Goal: Task Accomplishment & Management: Manage account settings

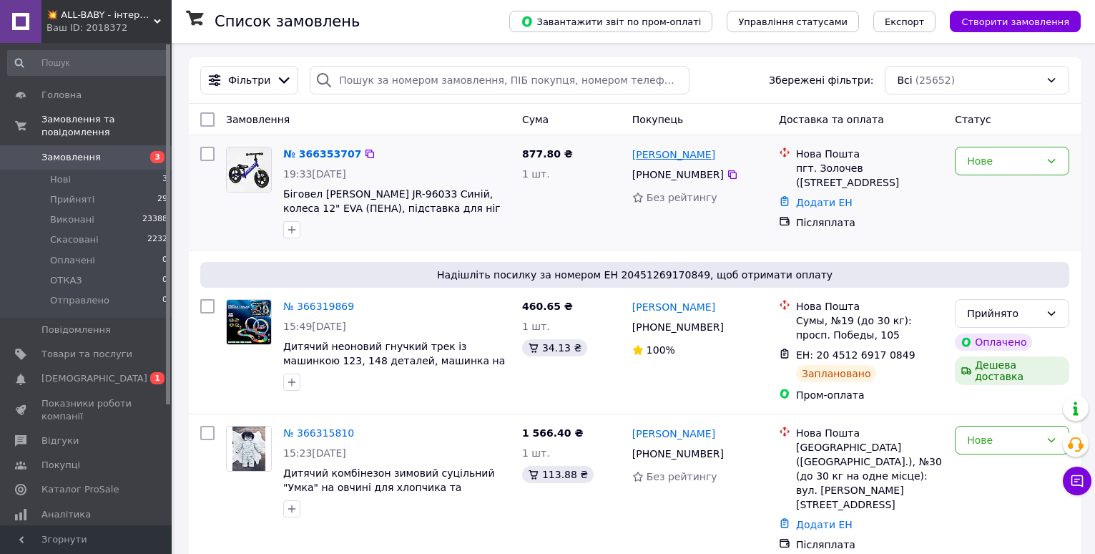
click at [649, 149] on link "Александр Штыпко" at bounding box center [673, 154] width 83 height 14
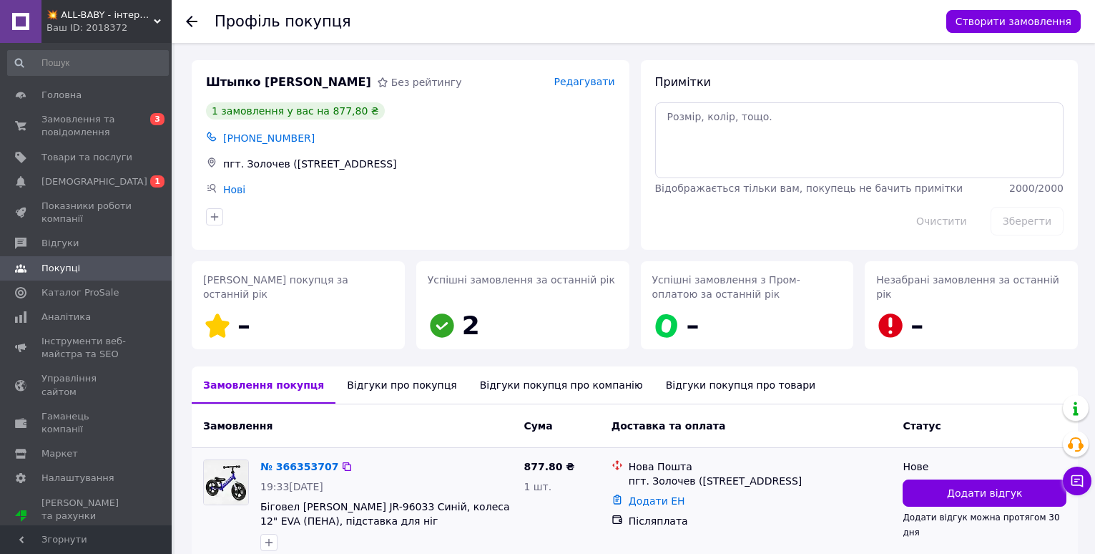
scroll to position [72, 0]
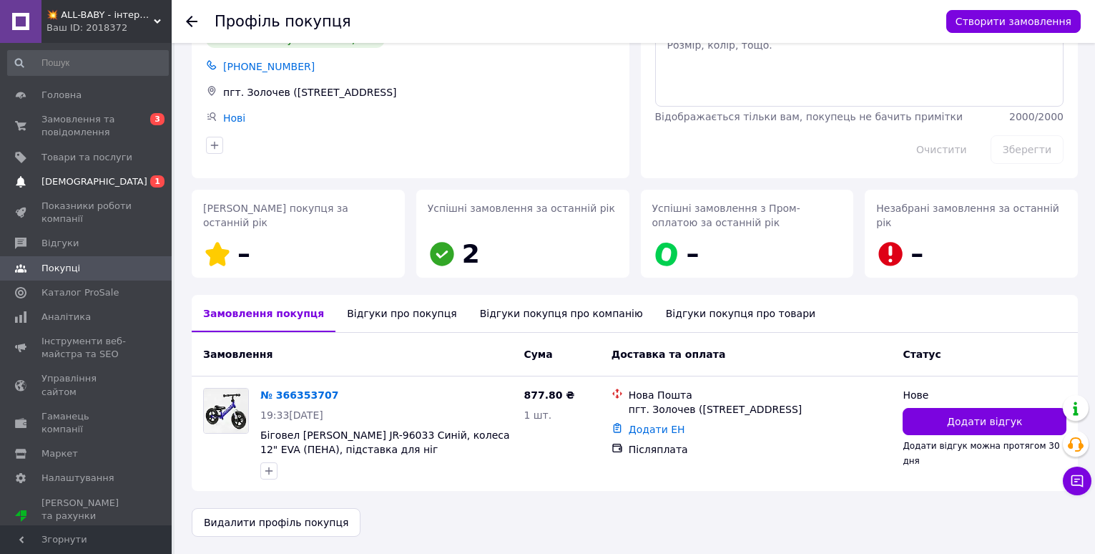
click at [62, 182] on span "[DEMOGRAPHIC_DATA]" at bounding box center [94, 181] width 106 height 13
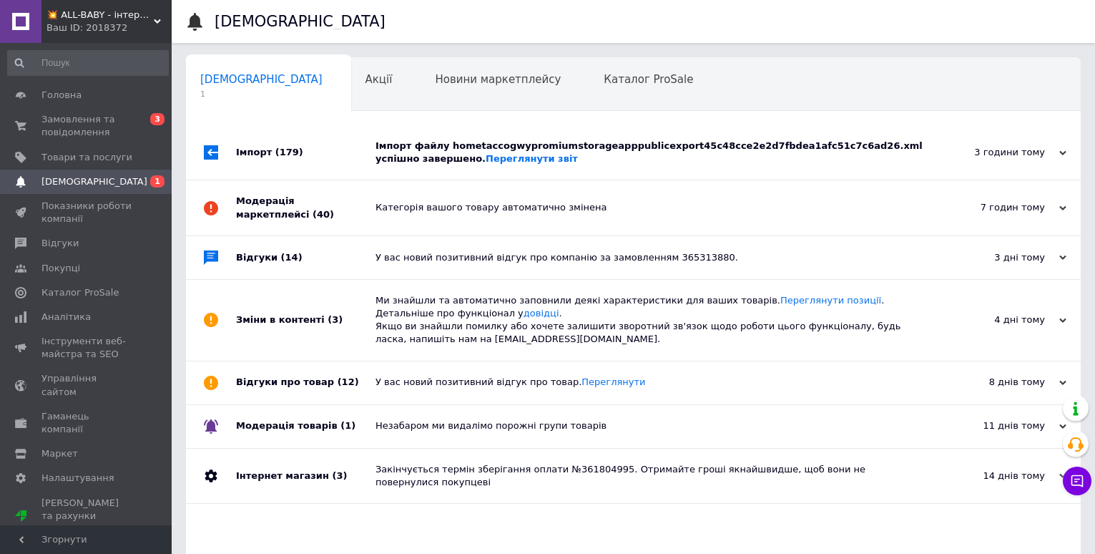
click at [559, 155] on div "Імпорт файлу hometaccogwypromiumstorageapppublicexport45c48cce2e2d7fbdea1afc51c…" at bounding box center [649, 152] width 548 height 26
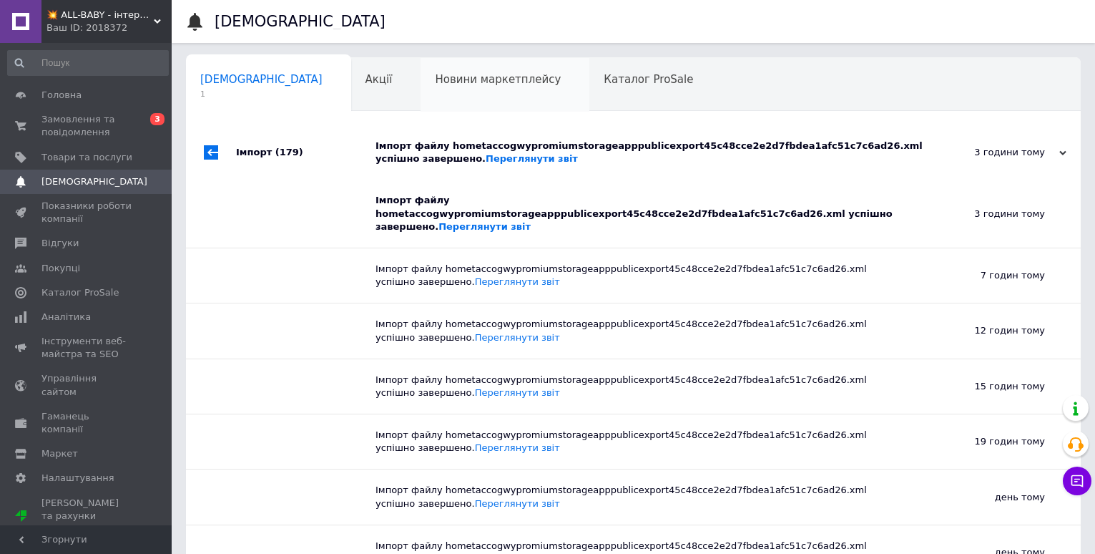
click at [451, 93] on div "Новини маркетплейсу 0" at bounding box center [504, 85] width 169 height 54
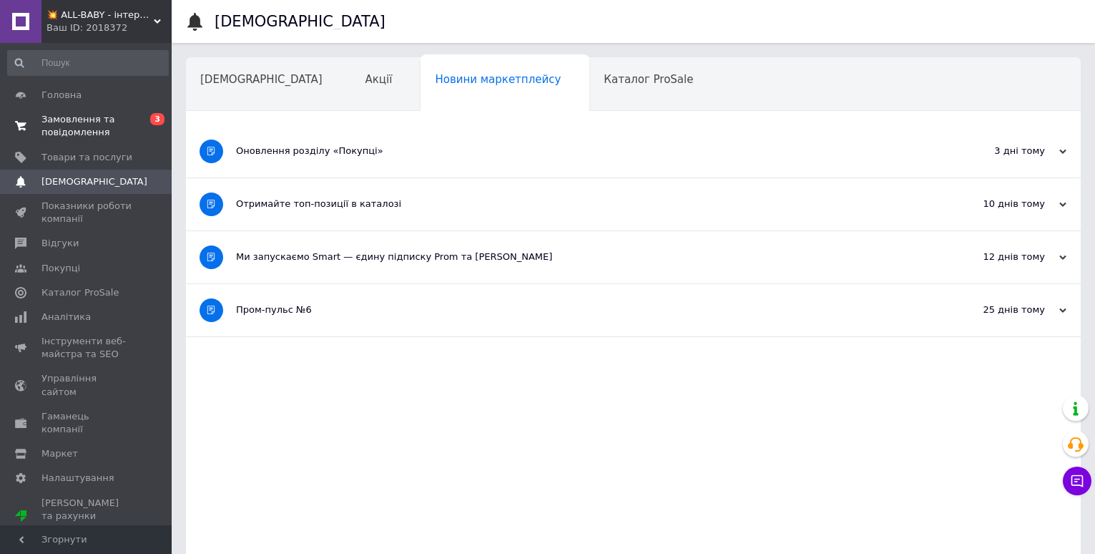
click at [107, 118] on span "Замовлення та повідомлення" at bounding box center [86, 126] width 91 height 26
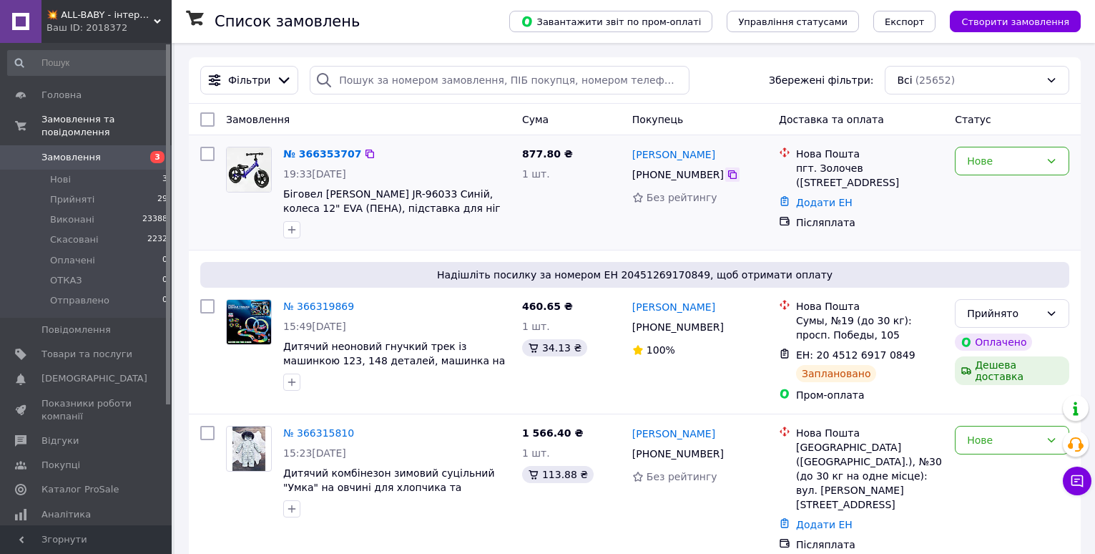
click at [727, 175] on icon at bounding box center [732, 174] width 11 height 11
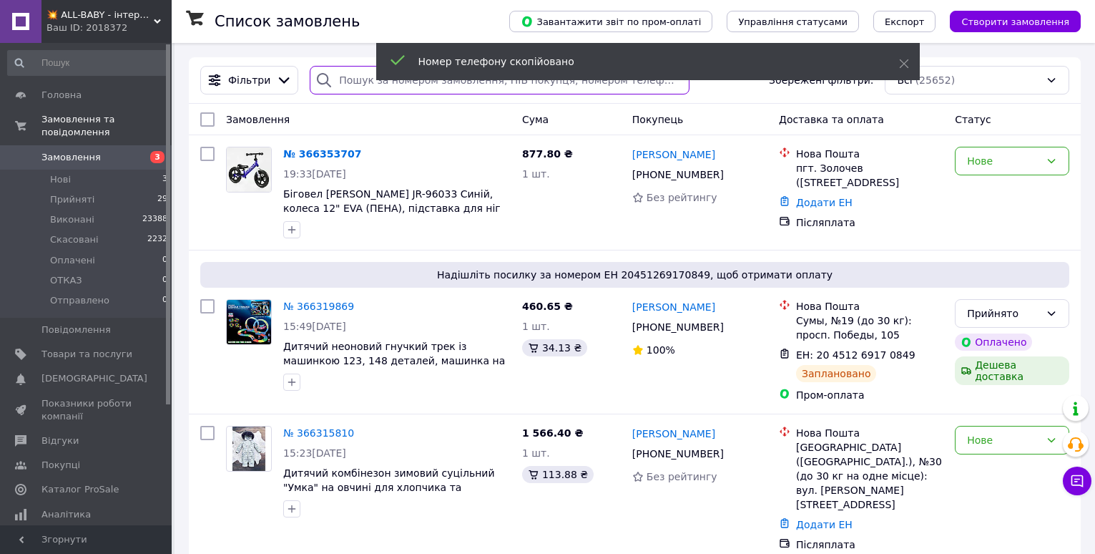
click at [345, 82] on input "search" at bounding box center [500, 80] width 380 height 29
paste input "+380671160023"
type input "+380671160023"
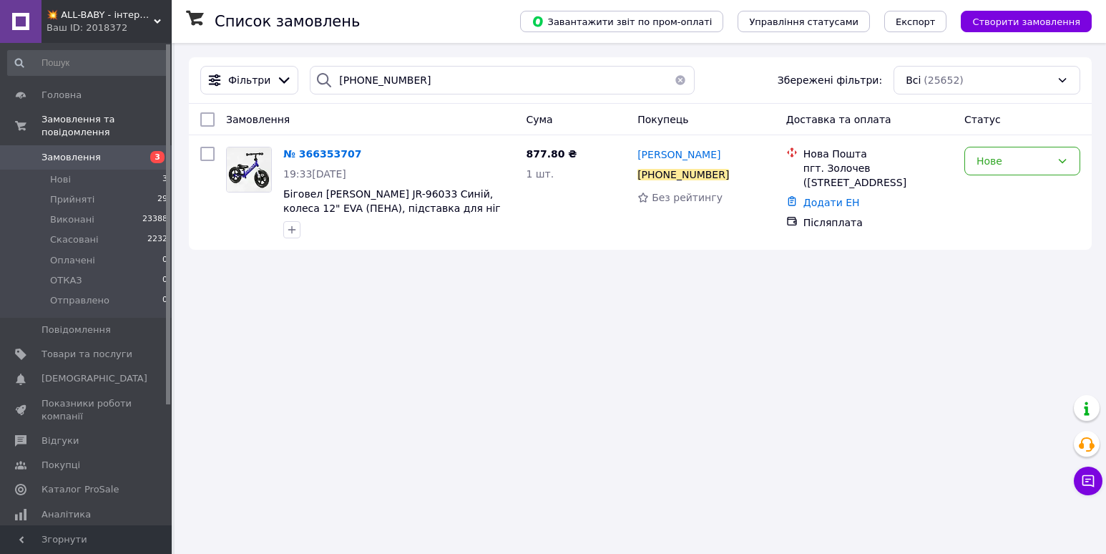
click at [674, 81] on button "button" at bounding box center [680, 80] width 29 height 29
